Goal: Navigation & Orientation: Find specific page/section

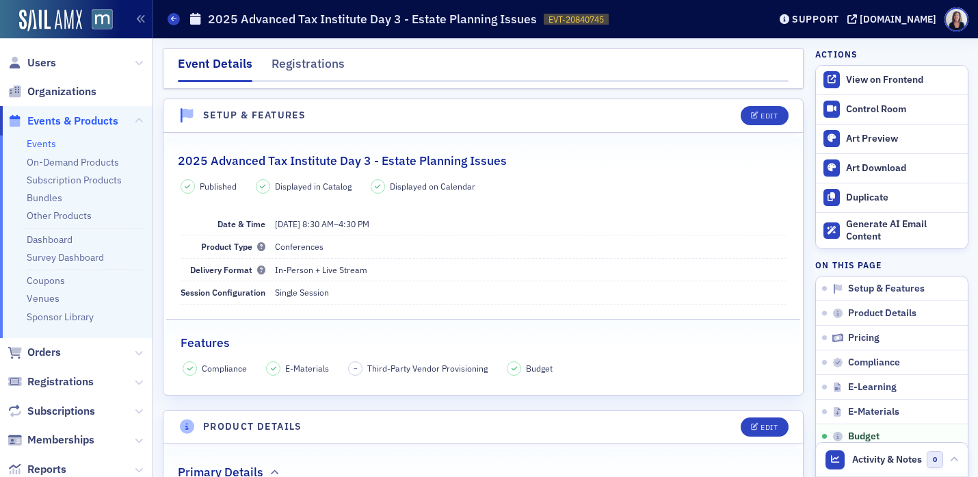
scroll to position [2363, 0]
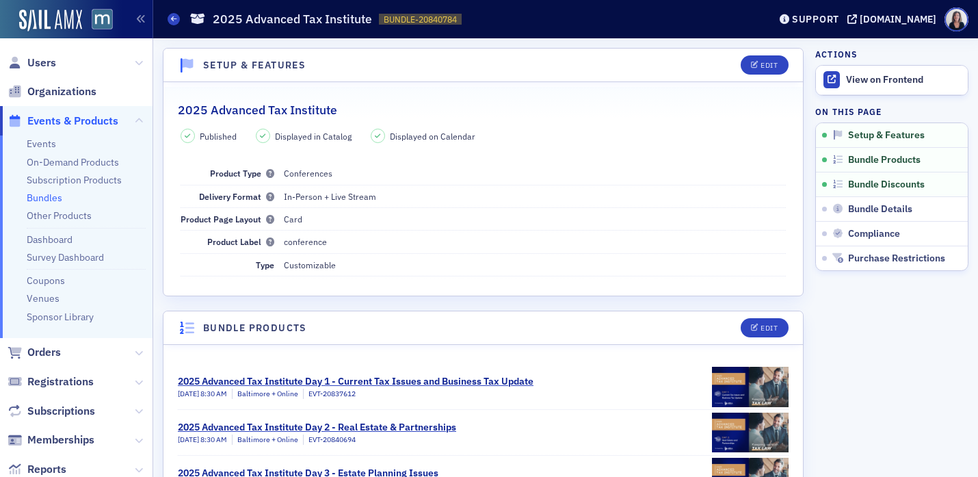
scroll to position [164, 0]
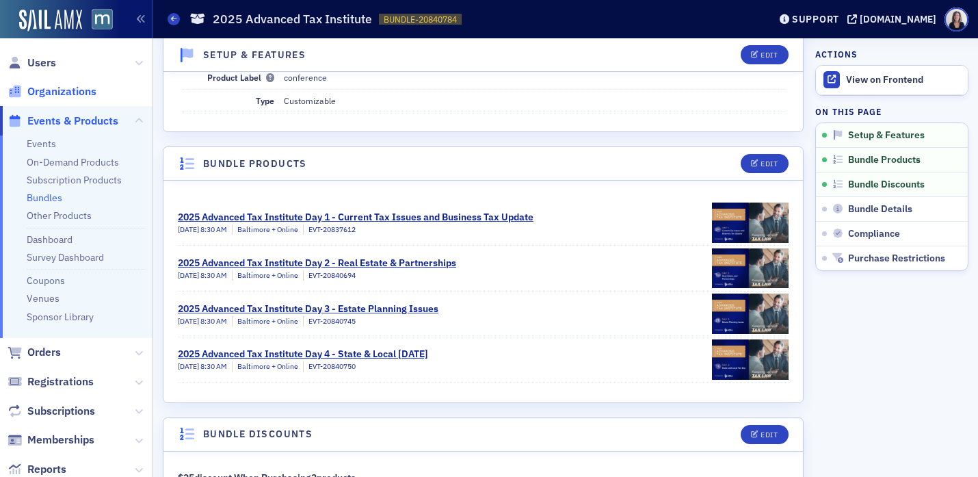
click at [86, 90] on span "Organizations" at bounding box center [61, 91] width 69 height 15
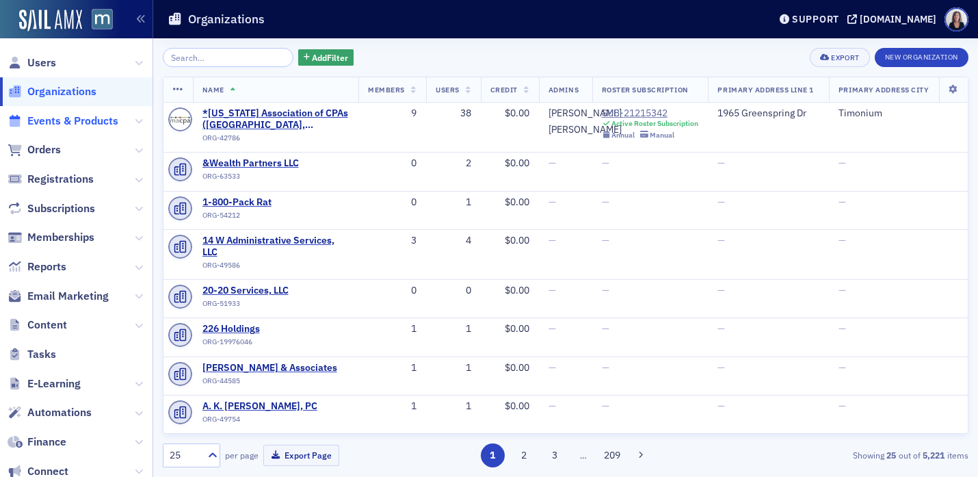
click at [85, 118] on span "Events & Products" at bounding box center [72, 120] width 91 height 15
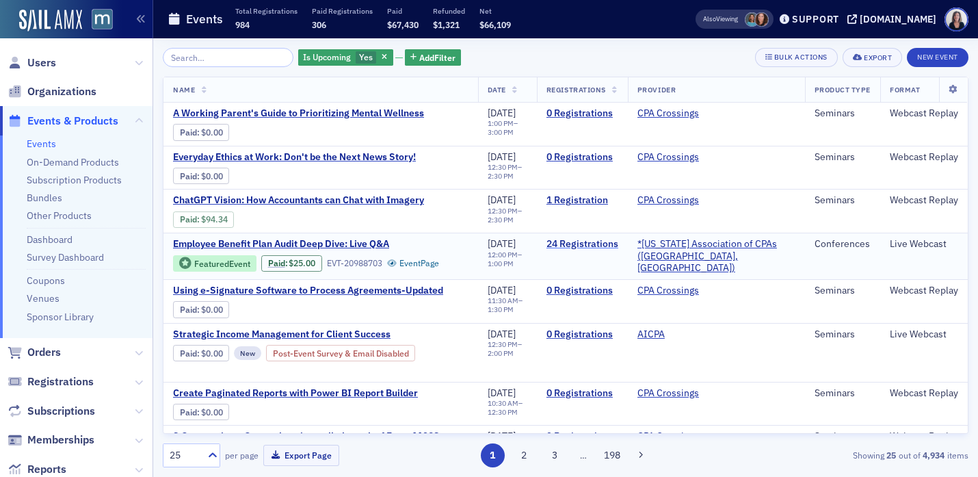
click at [604, 245] on link "24 Registrations" at bounding box center [582, 244] width 72 height 12
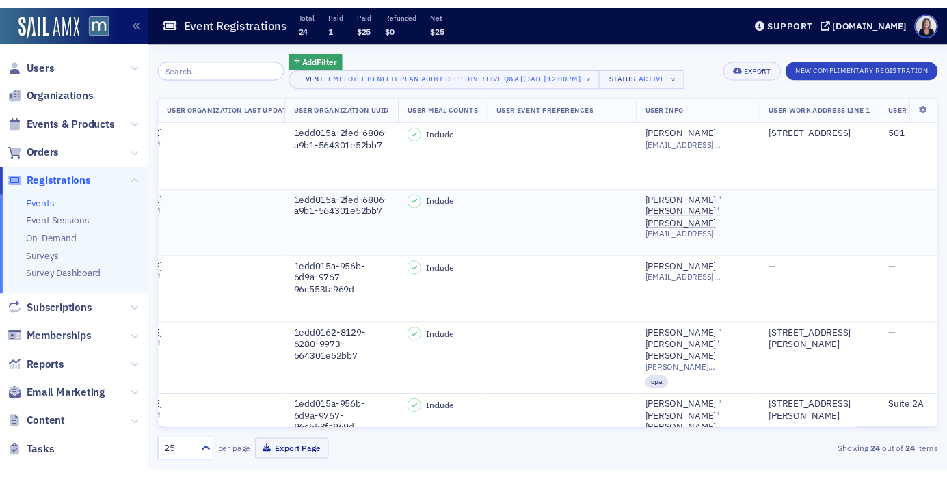
scroll to position [0, 2670]
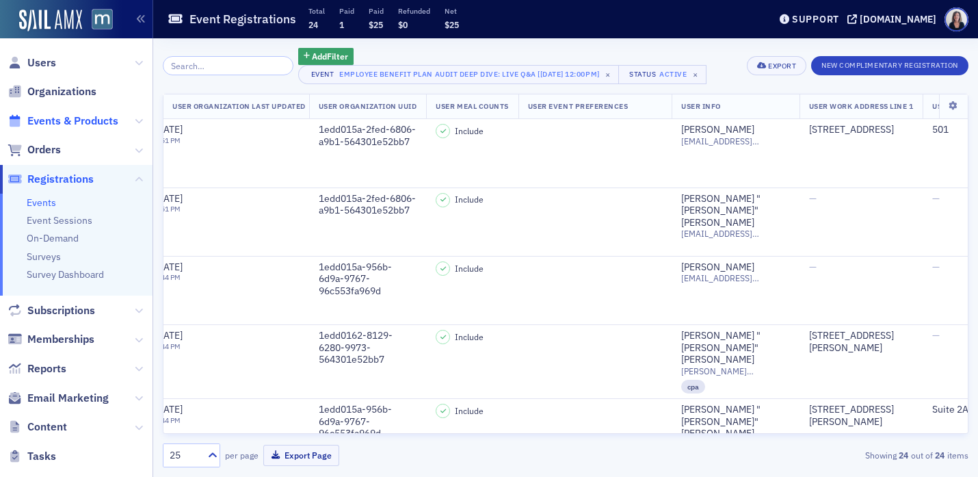
click at [73, 116] on span "Events & Products" at bounding box center [72, 120] width 91 height 15
